Goal: Task Accomplishment & Management: Use online tool/utility

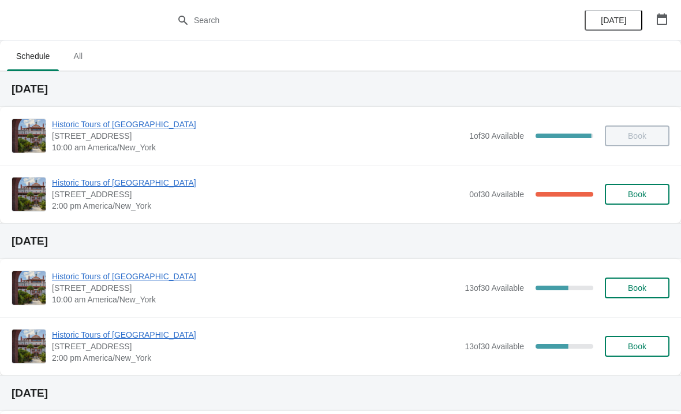
click at [636, 196] on span "Book" at bounding box center [637, 193] width 18 height 9
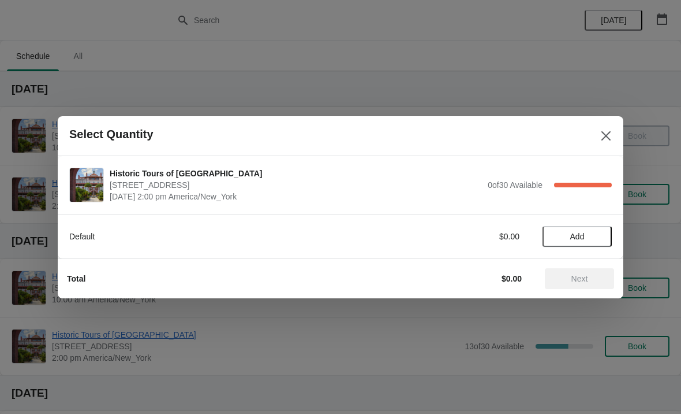
click at [602, 134] on icon "Close" at bounding box center [607, 136] width 12 height 12
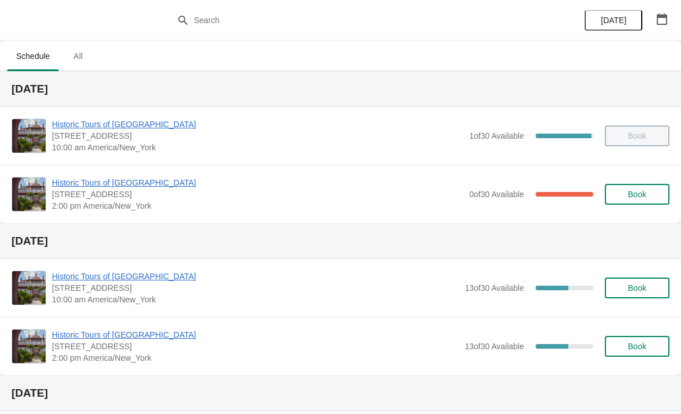
click at [140, 178] on span "Historic Tours of [GEOGRAPHIC_DATA]" at bounding box center [258, 183] width 412 height 12
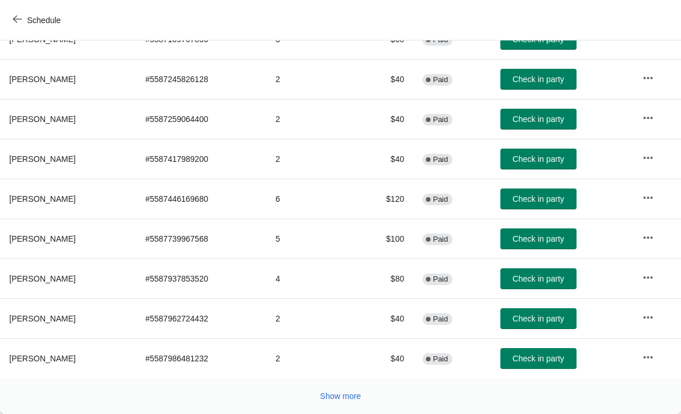
scroll to position [212, 0]
click at [342, 395] on span "Show more" at bounding box center [341, 395] width 41 height 9
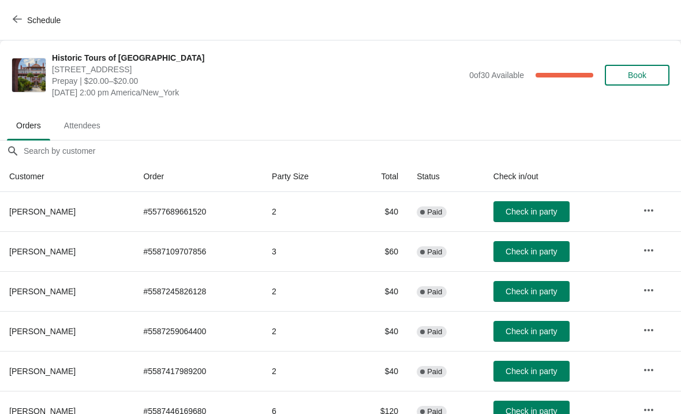
scroll to position [0, 0]
click at [645, 80] on button "Book" at bounding box center [637, 75] width 65 height 21
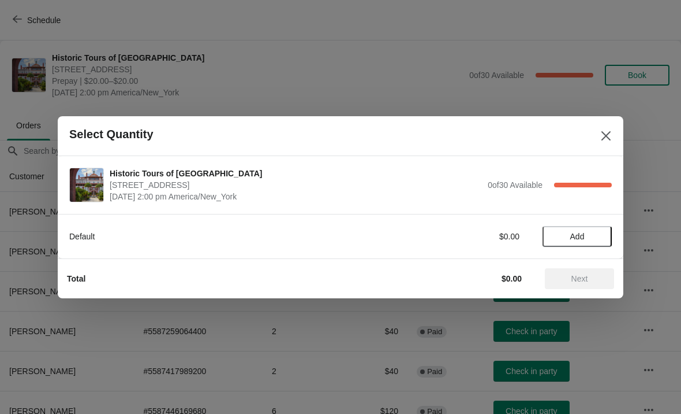
click at [611, 229] on button "Add" at bounding box center [577, 236] width 69 height 21
click at [595, 240] on icon at bounding box center [597, 236] width 12 height 12
click at [590, 274] on span "Next" at bounding box center [579, 278] width 51 height 9
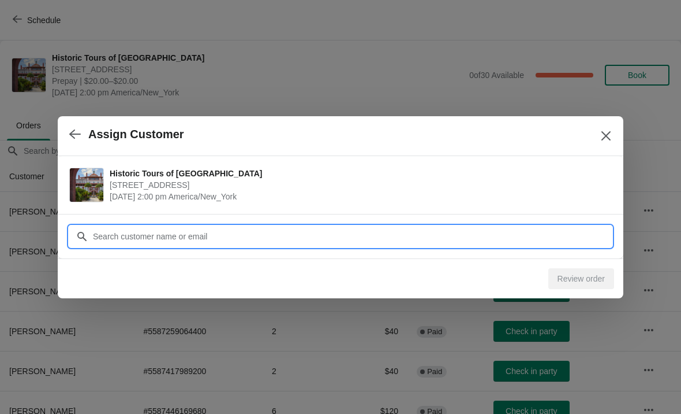
click at [576, 233] on input "Customer" at bounding box center [352, 236] width 520 height 21
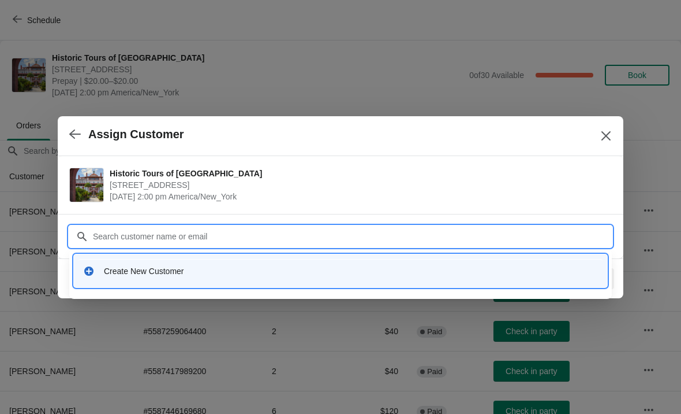
click at [288, 274] on div "Create New Customer" at bounding box center [351, 271] width 494 height 12
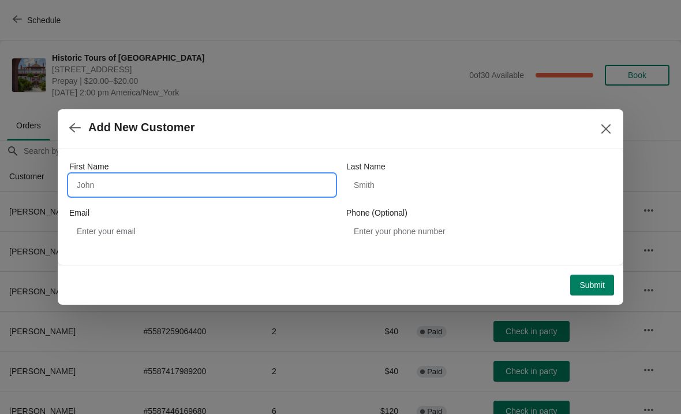
click at [233, 187] on input "First Name" at bounding box center [202, 184] width 266 height 21
type input "C"
type input "Karin"
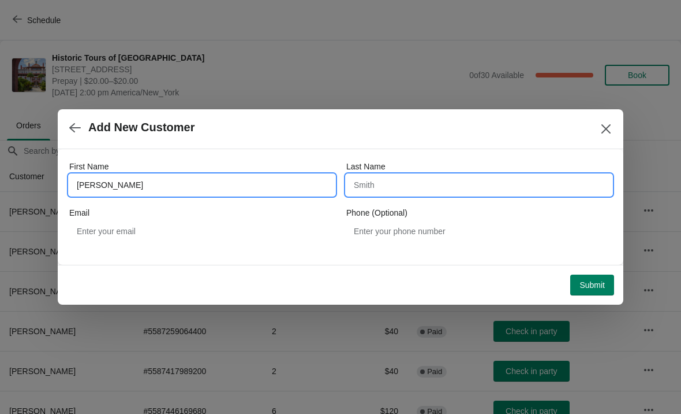
click at [478, 176] on input "Last Name" at bounding box center [480, 184] width 266 height 21
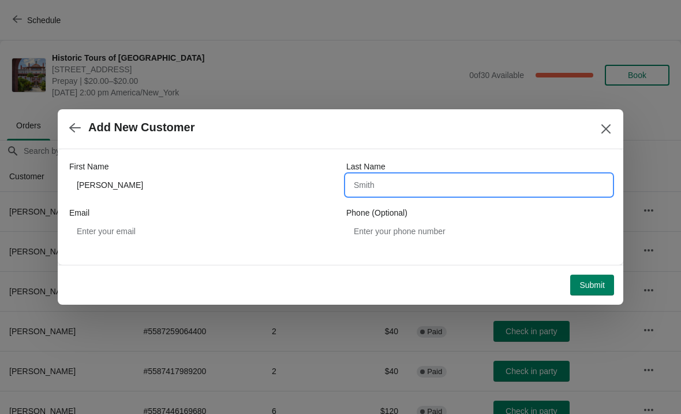
type input "K"
type input "Koenig"
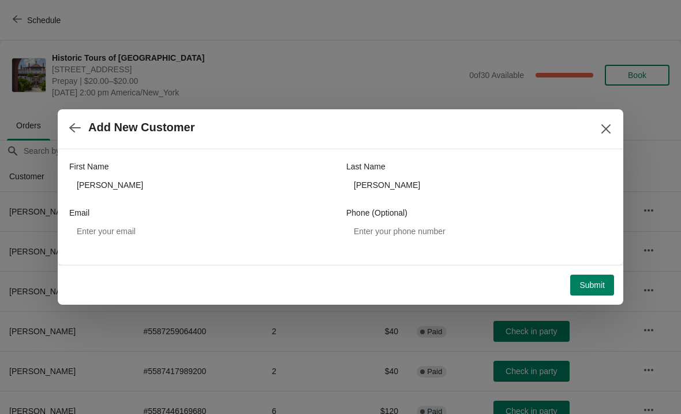
click at [595, 282] on span "Submit" at bounding box center [592, 284] width 25 height 9
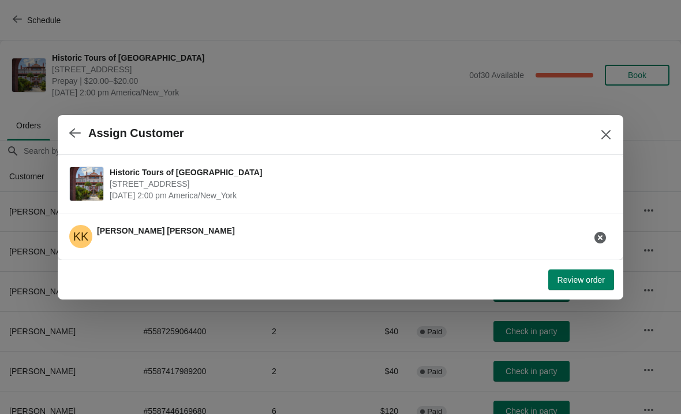
click at [587, 277] on span "Review order" at bounding box center [581, 279] width 47 height 9
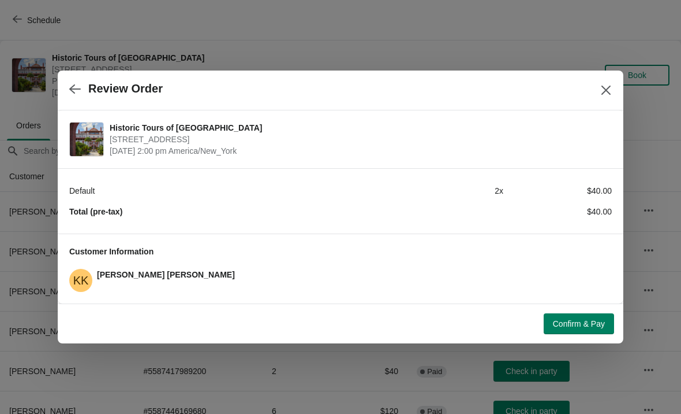
click at [597, 333] on button "Confirm & Pay" at bounding box center [579, 323] width 70 height 21
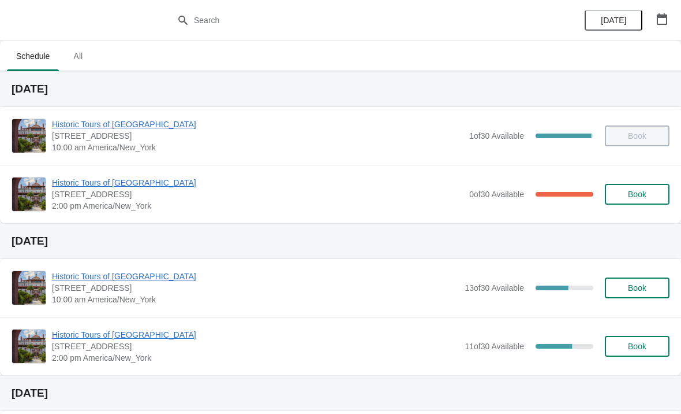
click at [129, 188] on span "Historic Tours of [GEOGRAPHIC_DATA]" at bounding box center [258, 183] width 412 height 12
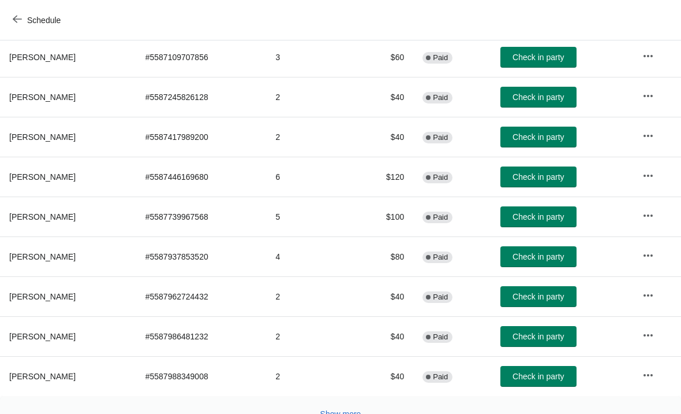
scroll to position [195, 0]
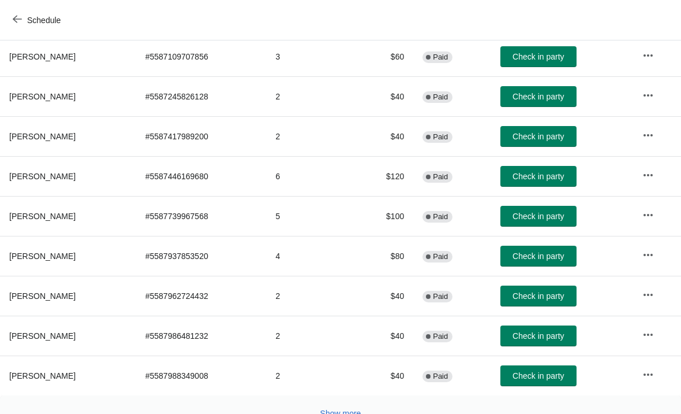
click at [556, 292] on span "Check in party" at bounding box center [538, 295] width 51 height 9
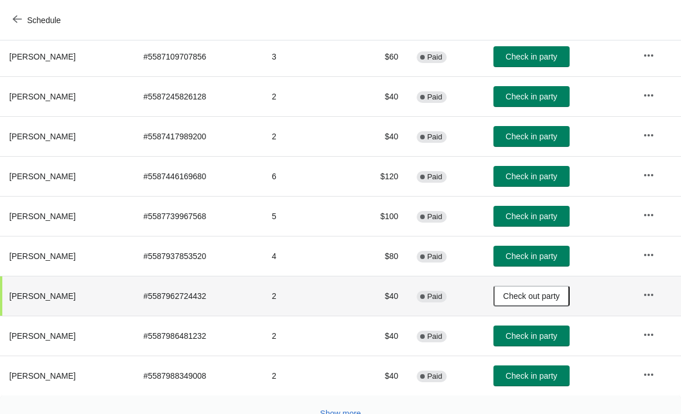
click at [551, 177] on span "Check in party" at bounding box center [531, 176] width 51 height 9
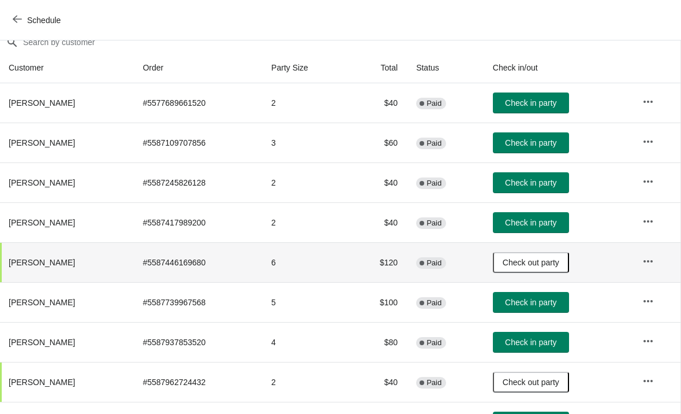
scroll to position [108, 1]
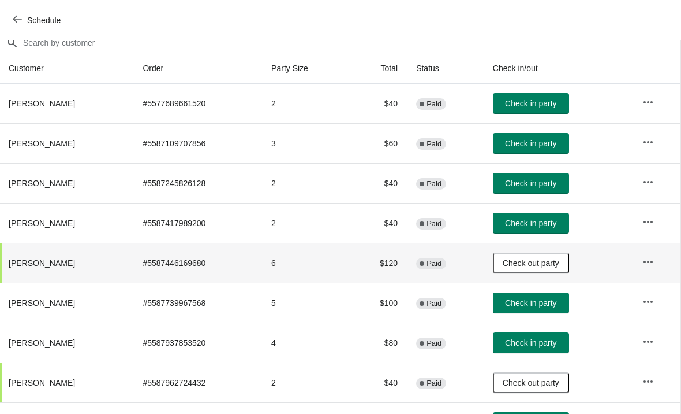
click at [559, 111] on button "Check in party" at bounding box center [531, 103] width 76 height 21
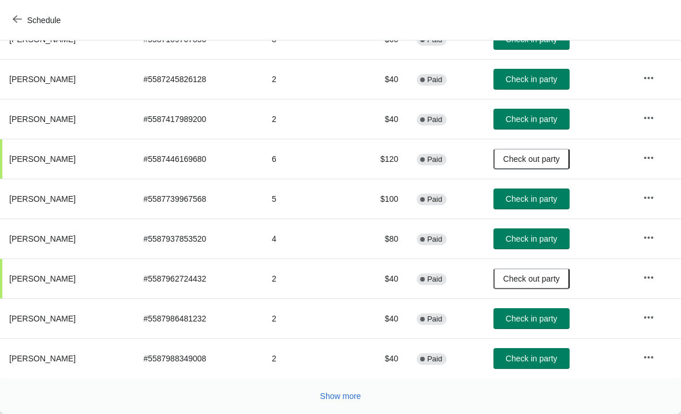
scroll to position [212, 0]
click at [547, 361] on span "Check in party" at bounding box center [531, 357] width 51 height 9
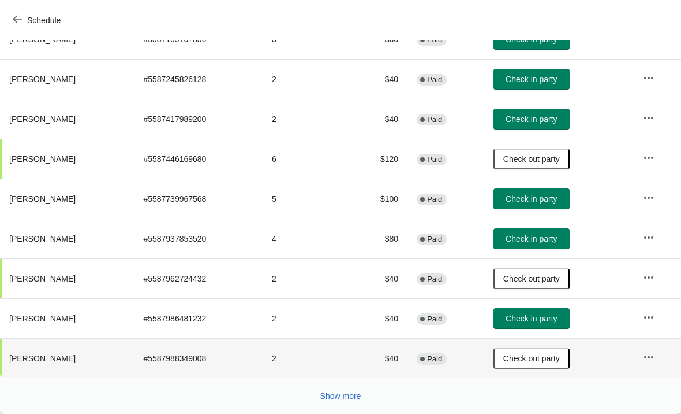
click at [547, 316] on span "Check in party" at bounding box center [531, 318] width 51 height 9
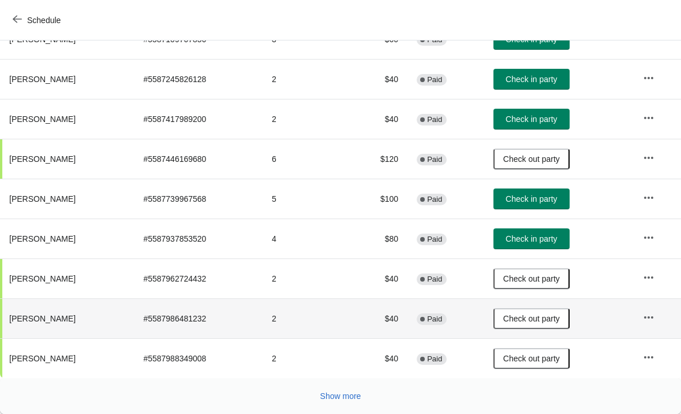
click at [334, 392] on span "Show more" at bounding box center [341, 395] width 41 height 9
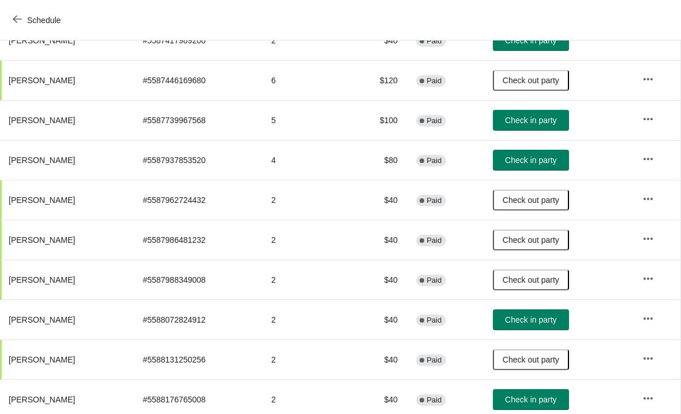
scroll to position [292, 1]
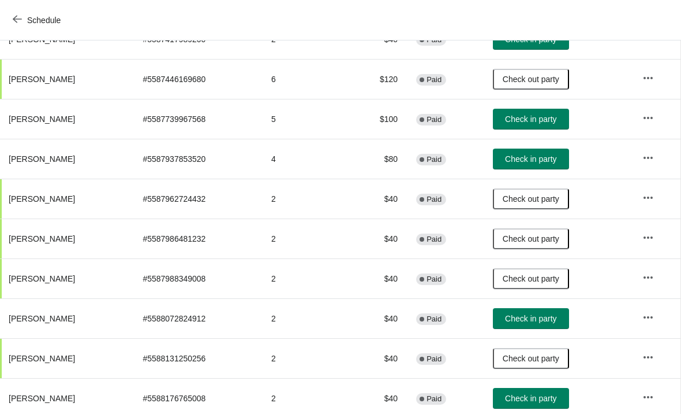
click at [556, 314] on span "Check in party" at bounding box center [530, 318] width 51 height 9
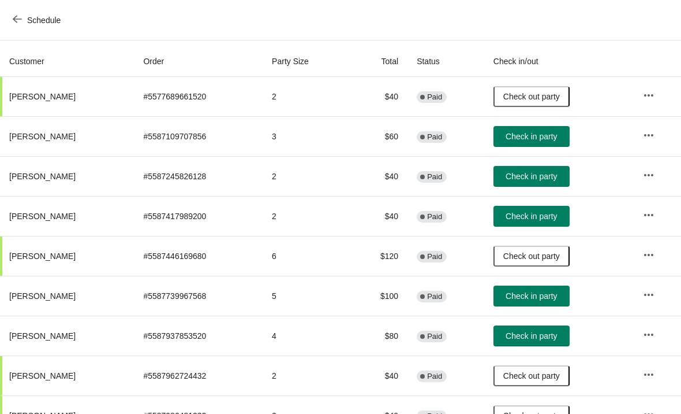
scroll to position [116, 0]
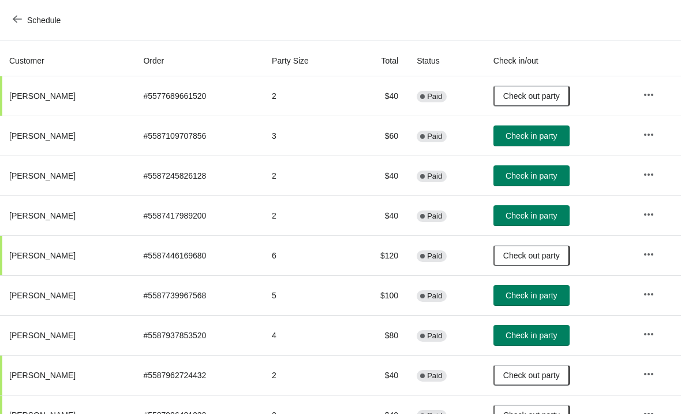
click at [547, 214] on span "Check in party" at bounding box center [531, 215] width 51 height 9
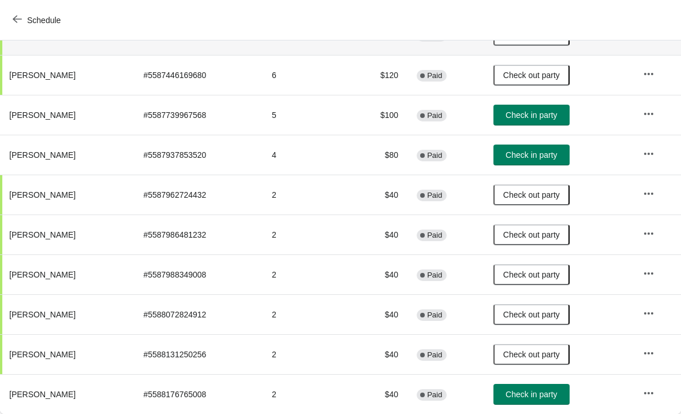
scroll to position [296, 0]
click at [549, 154] on span "Check in party" at bounding box center [531, 154] width 51 height 9
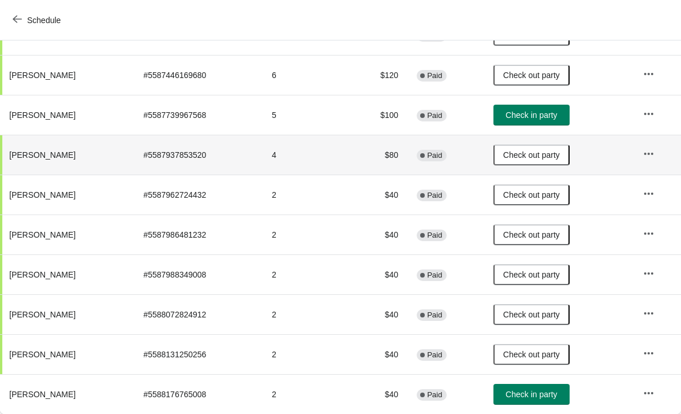
click at [554, 114] on span "Check in party" at bounding box center [531, 114] width 51 height 9
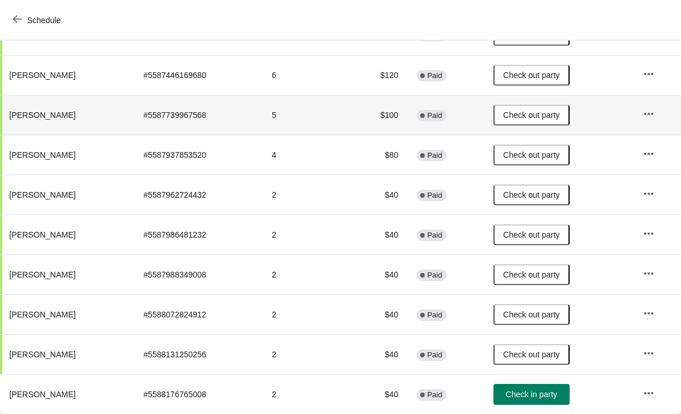
click at [551, 393] on span "Check in party" at bounding box center [531, 393] width 51 height 9
